Goal: Information Seeking & Learning: Learn about a topic

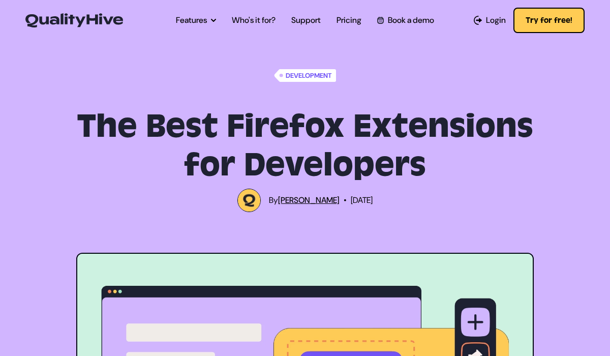
scroll to position [791, 0]
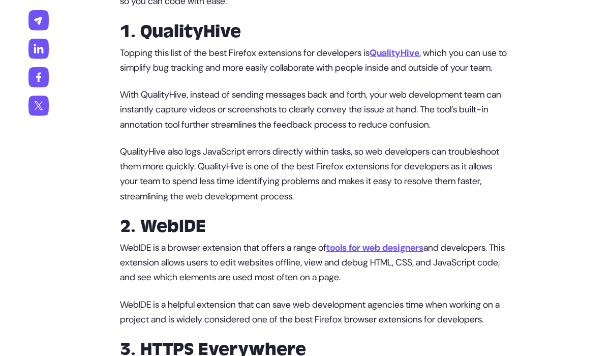
click at [414, 55] on u "QualityHive" at bounding box center [394, 53] width 50 height 12
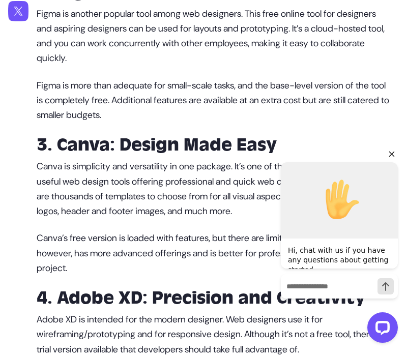
click at [390, 154] on icon "Hide greeting" at bounding box center [391, 154] width 12 height 12
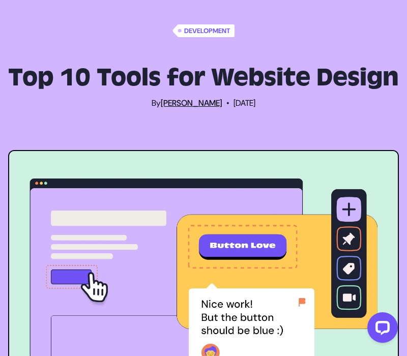
scroll to position [57, 0]
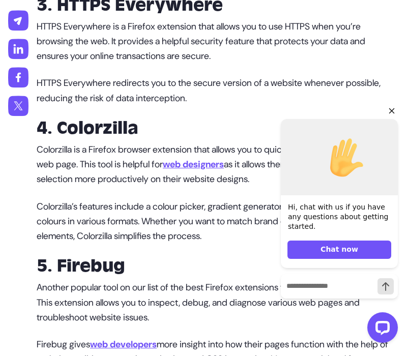
click at [390, 111] on icon "Hide greeting" at bounding box center [391, 111] width 12 height 12
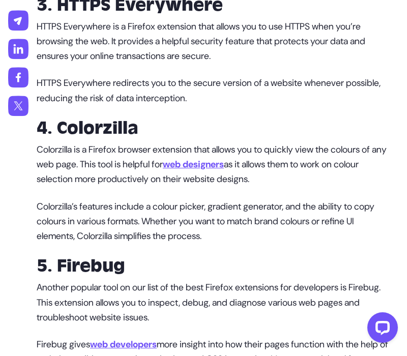
click at [60, 16] on strong "3. HTTPS Everywhere" at bounding box center [130, 5] width 186 height 22
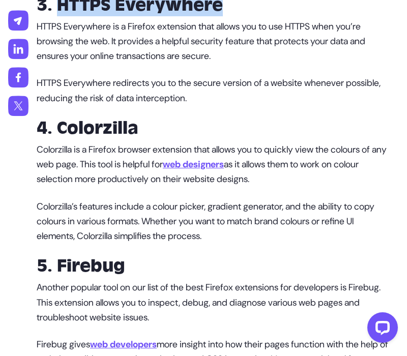
drag, startPoint x: 60, startPoint y: 18, endPoint x: 183, endPoint y: 18, distance: 122.5
click at [183, 16] on strong "3. HTTPS Everywhere" at bounding box center [130, 5] width 186 height 22
copy strong "HTTPS Everywhere"
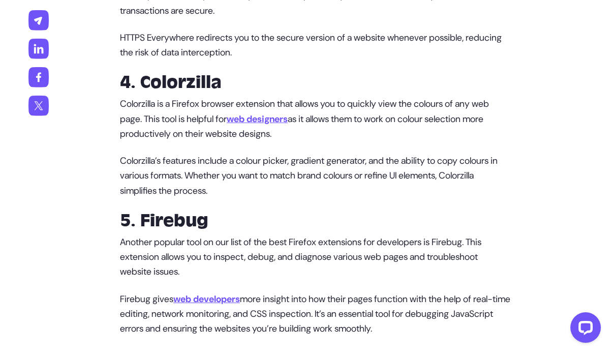
scroll to position [1181, 0]
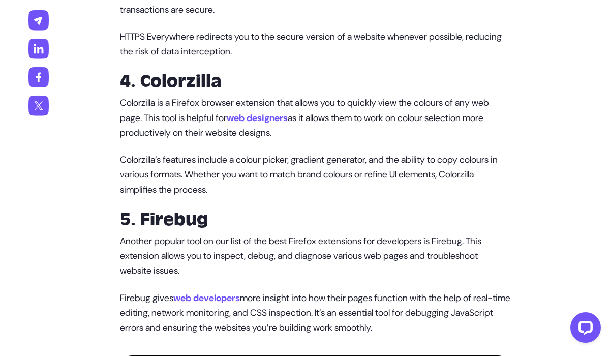
click at [207, 275] on p "Another popular tool on our list of the best Firefox extensions for developers …" at bounding box center [315, 256] width 390 height 45
click at [284, 124] on u "web designers" at bounding box center [257, 118] width 61 height 12
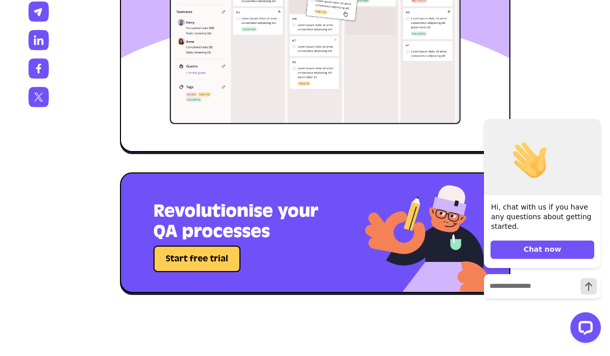
scroll to position [5327, 0]
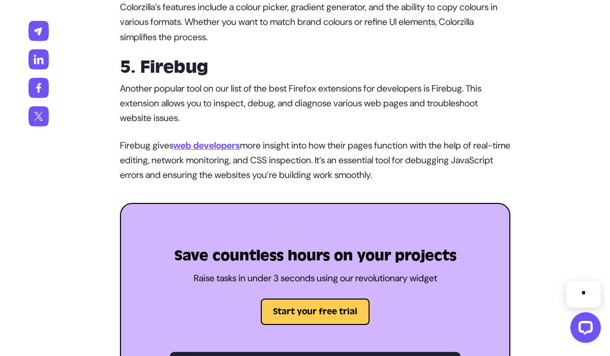
scroll to position [1189, 0]
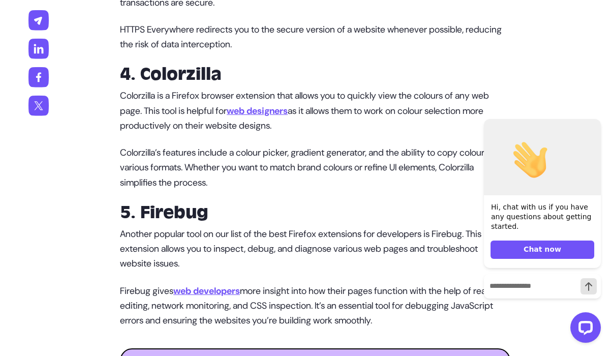
click at [151, 85] on strong "4. Colorzilla" at bounding box center [171, 74] width 102 height 22
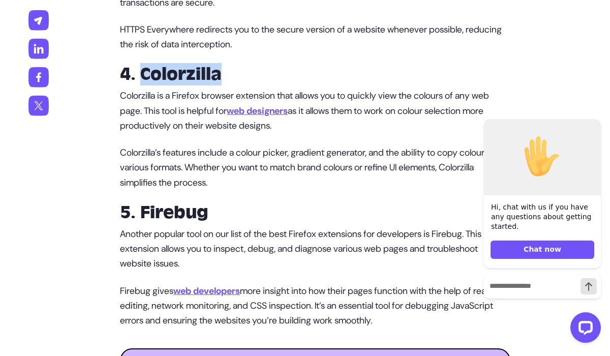
click at [151, 85] on strong "4. Colorzilla" at bounding box center [171, 74] width 102 height 22
